Goal: Task Accomplishment & Management: Manage account settings

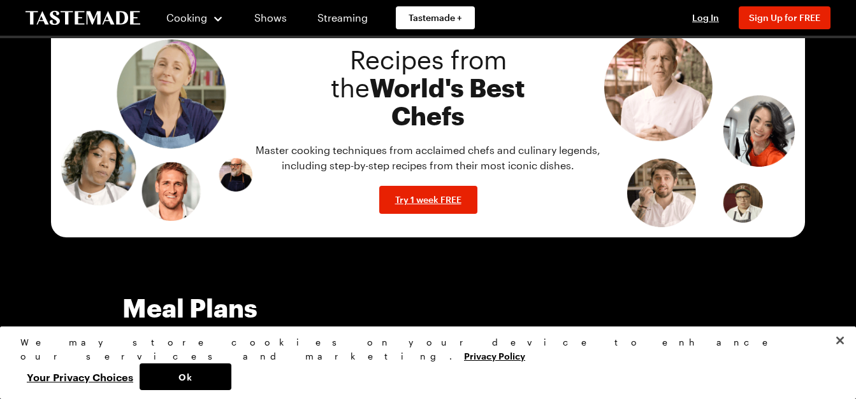
scroll to position [888, 5]
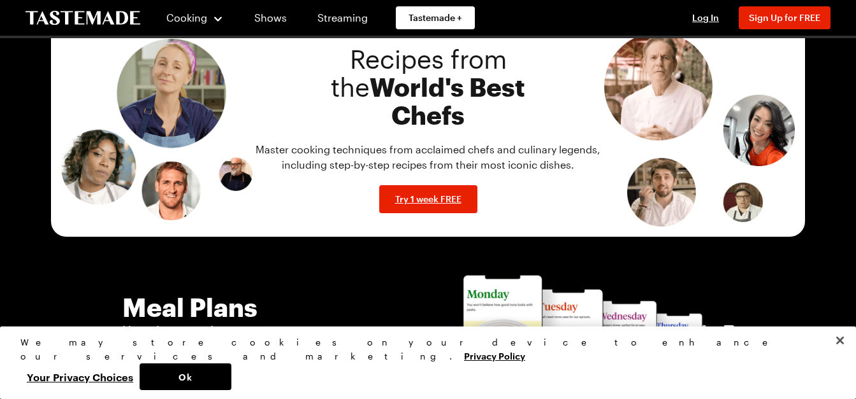
click at [403, 145] on p "Master cooking techniques from acclaimed chefs and culinary legends, including …" at bounding box center [428, 157] width 352 height 31
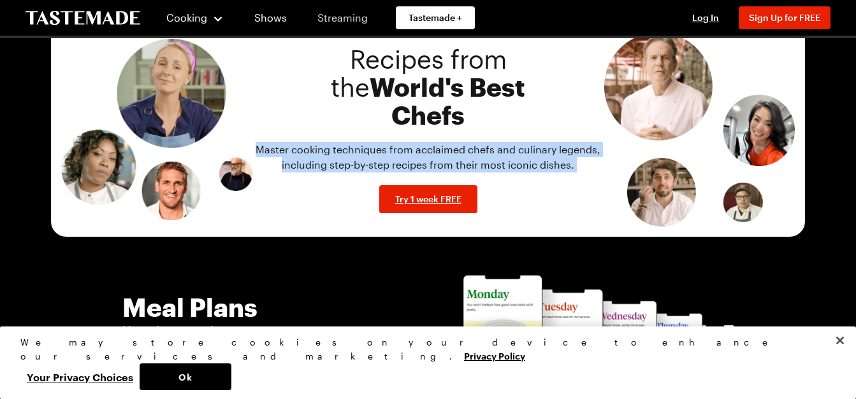
drag, startPoint x: 403, startPoint y: 145, endPoint x: 355, endPoint y: 16, distance: 137.9
click at [355, 16] on link "Streaming" at bounding box center [342, 18] width 76 height 36
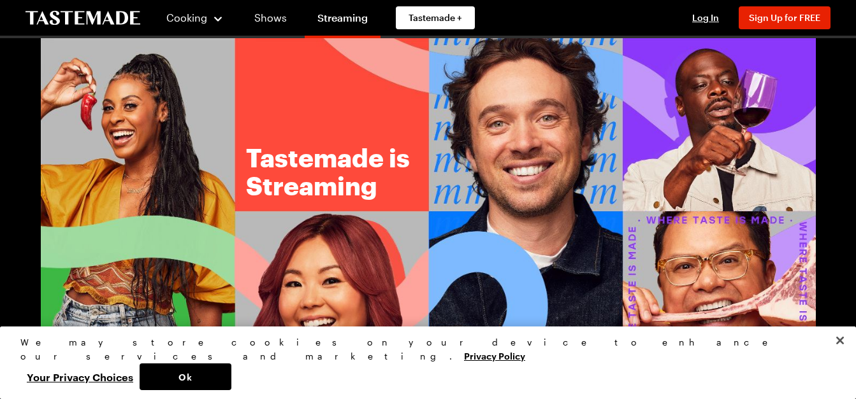
drag, startPoint x: 356, startPoint y: 24, endPoint x: 375, endPoint y: 78, distance: 56.8
click at [375, 78] on img at bounding box center [428, 209] width 775 height 342
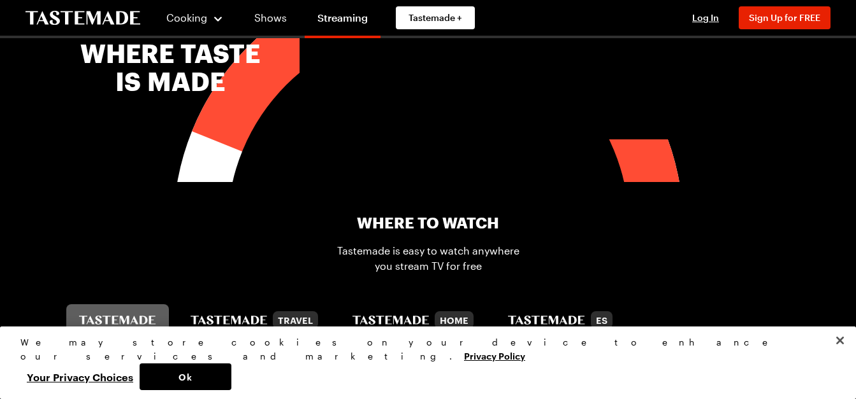
scroll to position [449, 0]
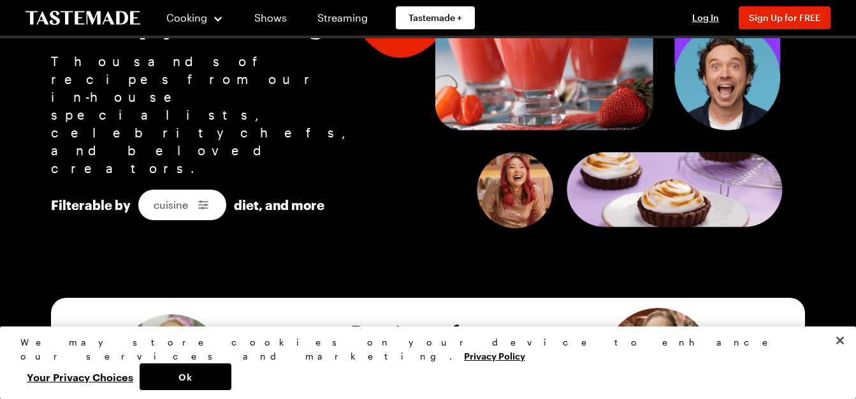
scroll to position [607, 5]
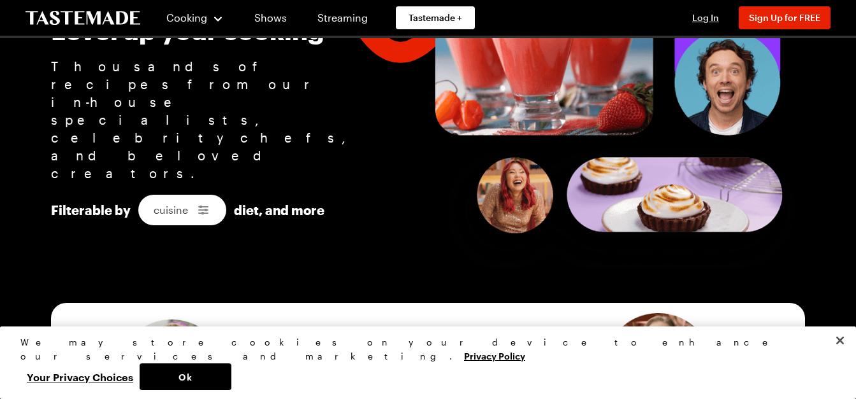
click at [692, 14] on span "Log In" at bounding box center [705, 17] width 27 height 11
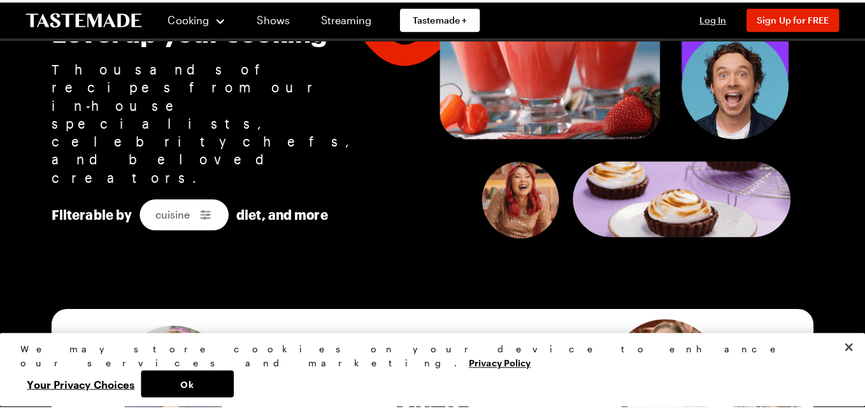
scroll to position [607, 0]
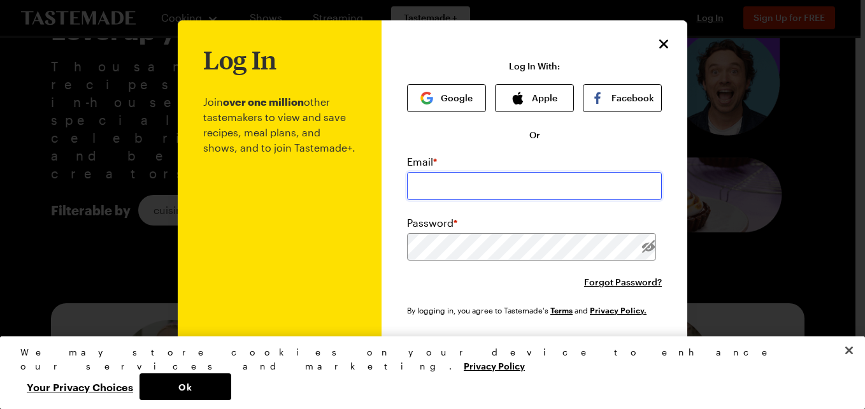
click at [426, 184] on input "email" at bounding box center [534, 186] width 255 height 28
type input "[EMAIL_ADDRESS][DOMAIN_NAME]"
